Goal: Information Seeking & Learning: Understand process/instructions

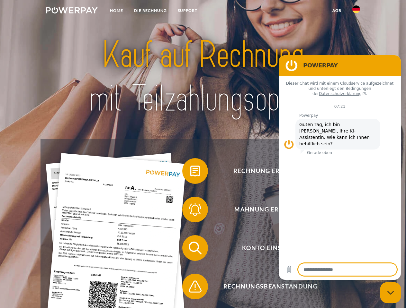
click at [72, 11] on img at bounding box center [72, 10] width 52 height 6
click at [356, 11] on img at bounding box center [356, 9] width 8 height 8
click at [336, 11] on link "agb" at bounding box center [337, 11] width 20 height 12
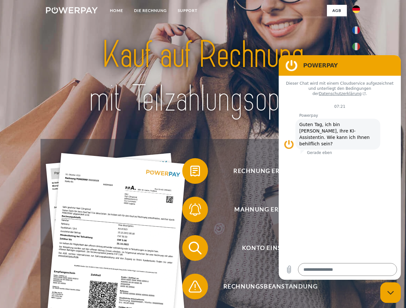
click at [190, 172] on span at bounding box center [185, 171] width 32 height 32
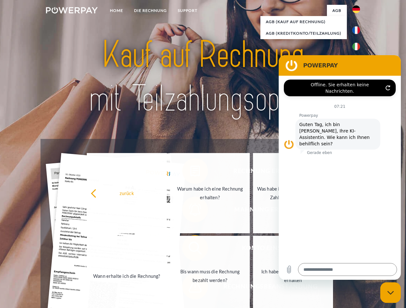
click at [167, 249] on link "Wann erhalte ich die Rechnung?" at bounding box center [127, 276] width 80 height 80
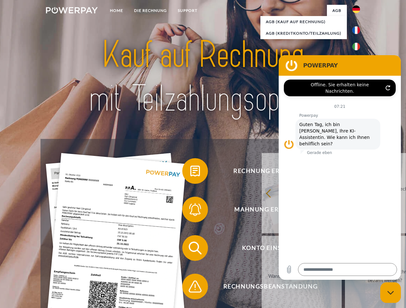
click at [190, 288] on span at bounding box center [185, 287] width 32 height 32
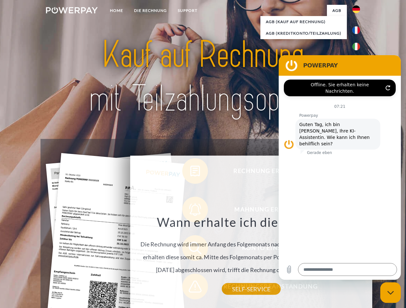
click at [390, 293] on icon "Messaging-Fenster schließen" at bounding box center [390, 293] width 7 height 4
type textarea "*"
